Goal: Information Seeking & Learning: Find specific fact

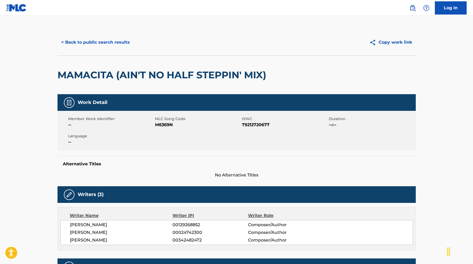
click at [105, 41] on button "< Back to public search results" at bounding box center [95, 42] width 76 height 13
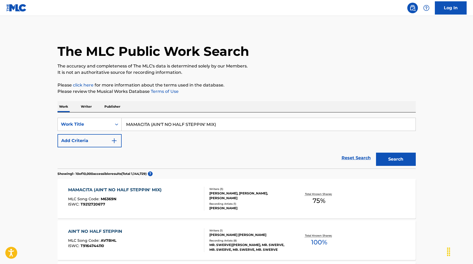
click at [180, 120] on input "MAMACITA (AIN'T NO HALF STEPPIN' MIX)" at bounding box center [269, 124] width 294 height 13
click at [180, 124] on input "MAMACITA (AIN'T NO HALF STEPPIN' MIX)" at bounding box center [269, 124] width 294 height 13
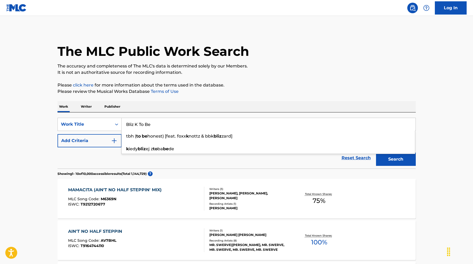
type input "Bliz K To Be"
click at [378, 163] on button "Search" at bounding box center [396, 159] width 40 height 13
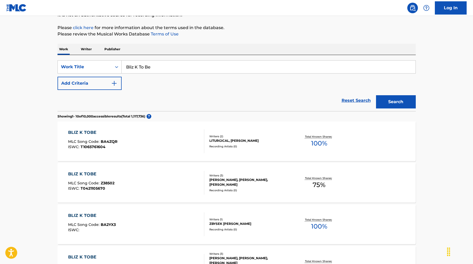
scroll to position [58, 0]
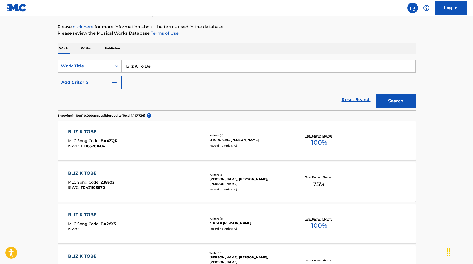
click at [178, 187] on div "BLIZ K TOBE MLC Song Code : Z38502 ISWC : T0421105670" at bounding box center [136, 182] width 136 height 24
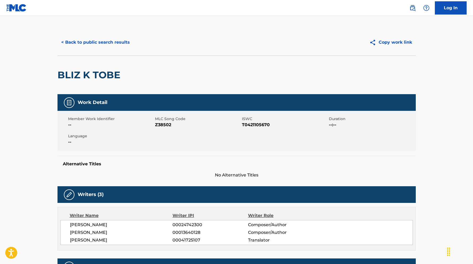
scroll to position [58, 0]
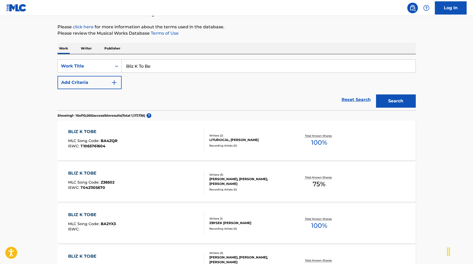
click at [157, 66] on input "Bliz K To Be" at bounding box center [269, 66] width 294 height 13
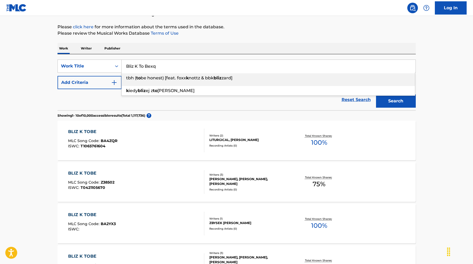
type input "g"
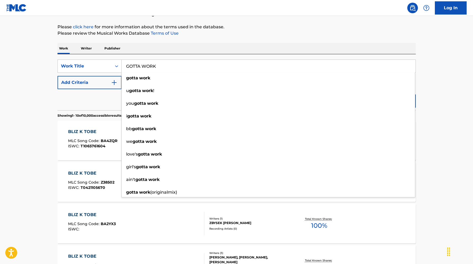
type input "GOTTA WORK"
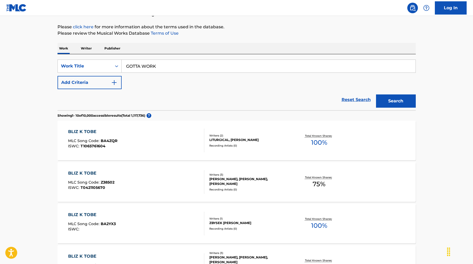
click at [427, 94] on main "The MLC Public Work Search The accuracy and completeness of The MLC's data is d…" at bounding box center [236, 261] width 473 height 607
click at [404, 104] on button "Search" at bounding box center [396, 101] width 40 height 13
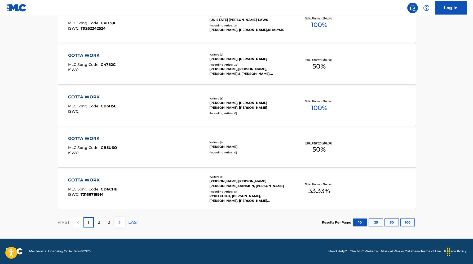
scroll to position [0, 0]
